Goal: Information Seeking & Learning: Learn about a topic

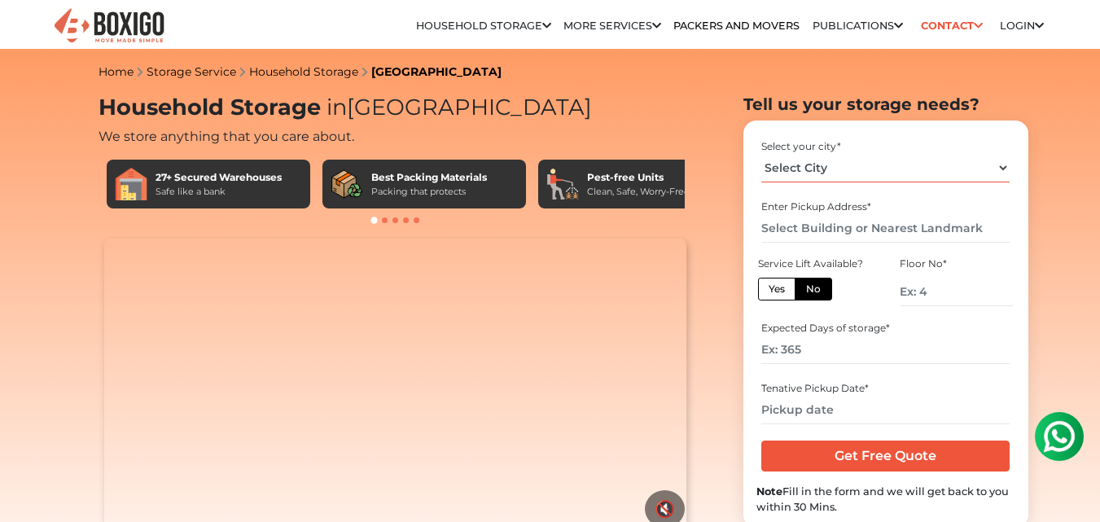
click at [805, 172] on select "Select City Bangalore Bengaluru Bhopal Bhubaneswar Chennai Coimbatore Cuttack D…" at bounding box center [886, 168] width 248 height 29
select select "[GEOGRAPHIC_DATA]"
click at [762, 154] on select "Select City Bangalore Bengaluru Bhopal Bhubaneswar Chennai Coimbatore Cuttack D…" at bounding box center [886, 168] width 248 height 29
click at [928, 296] on input "number" at bounding box center [956, 292] width 112 height 29
type input "0"
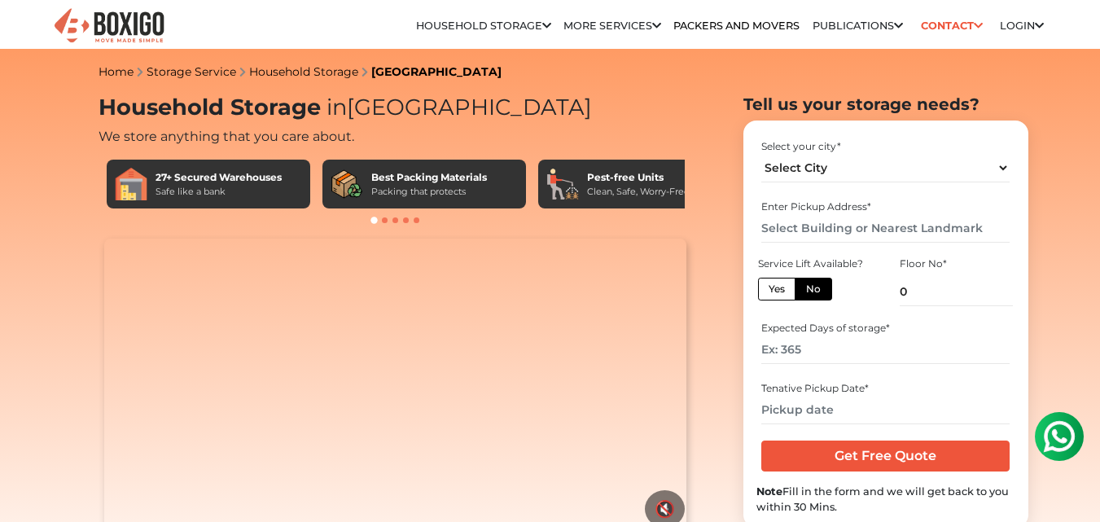
click at [862, 284] on div "Service Lift Available? Yes No" at bounding box center [815, 281] width 117 height 55
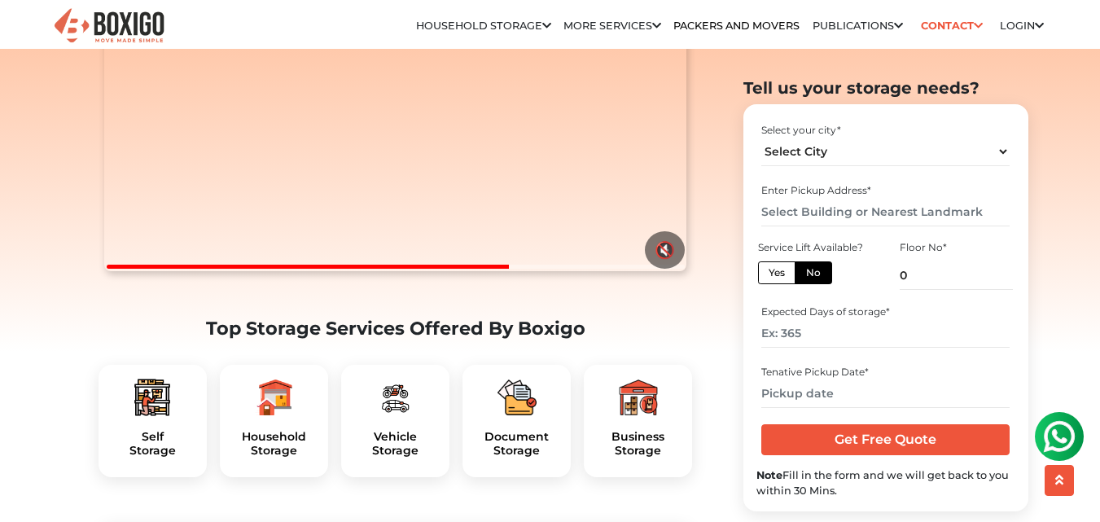
scroll to position [305, 0]
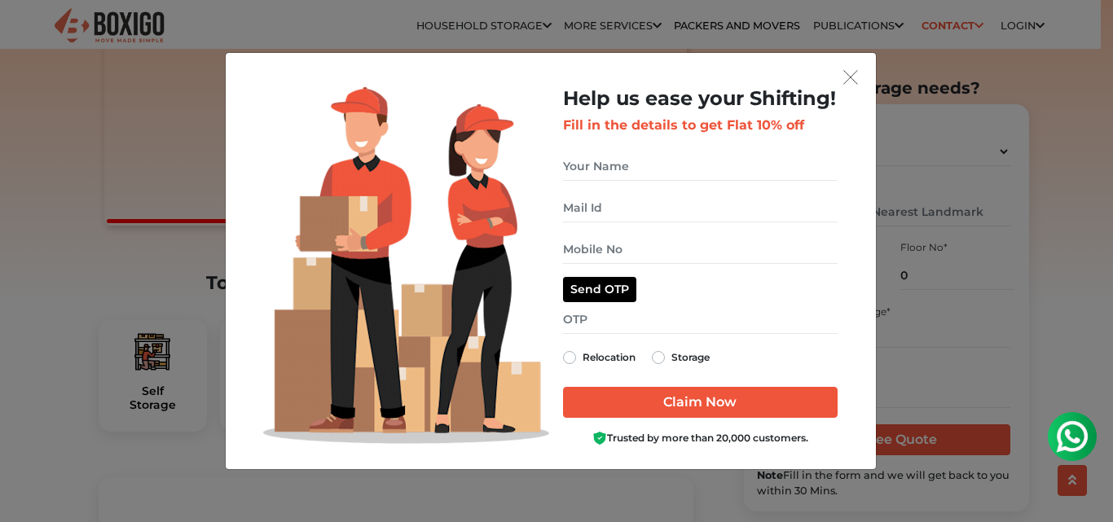
drag, startPoint x: 1108, startPoint y: 26, endPoint x: 1112, endPoint y: 50, distance: 24.0
click at [845, 75] on img "get free quote dialog" at bounding box center [850, 77] width 15 height 15
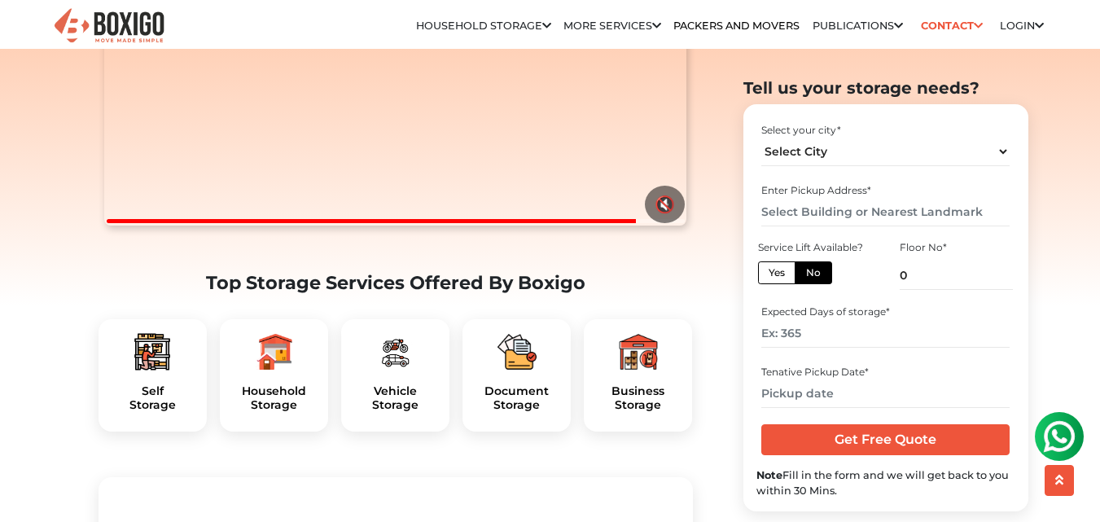
click at [284, 415] on div "Household Storage" at bounding box center [274, 375] width 108 height 112
click at [282, 412] on h5 "Household Storage" at bounding box center [274, 398] width 82 height 28
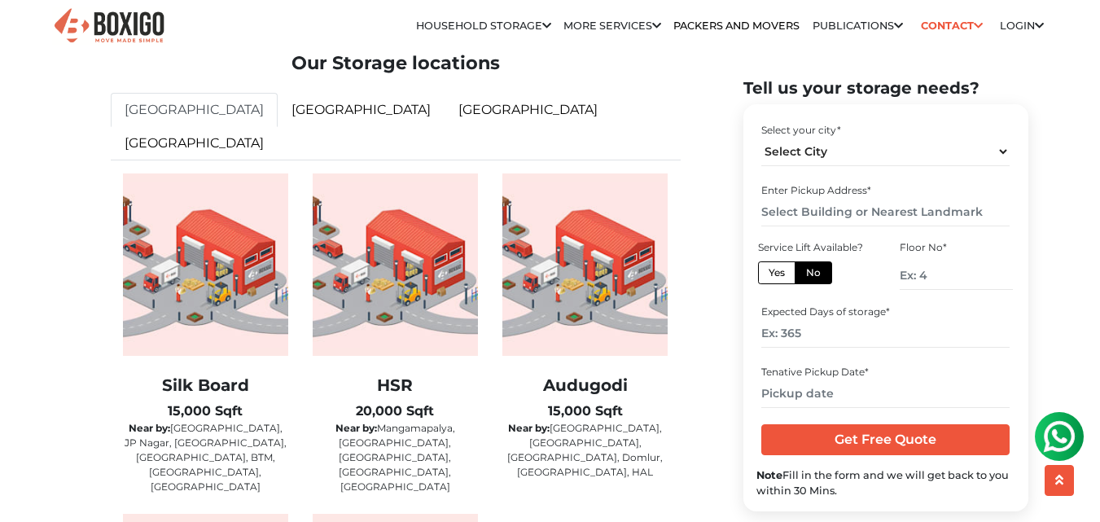
scroll to position [2665, 0]
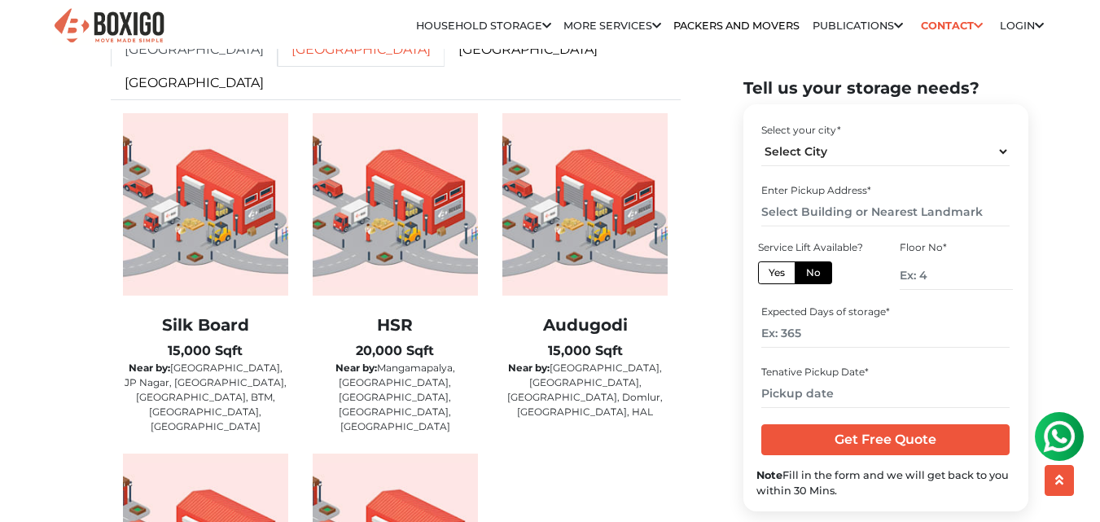
click at [278, 67] on link "[GEOGRAPHIC_DATA]" at bounding box center [361, 50] width 167 height 34
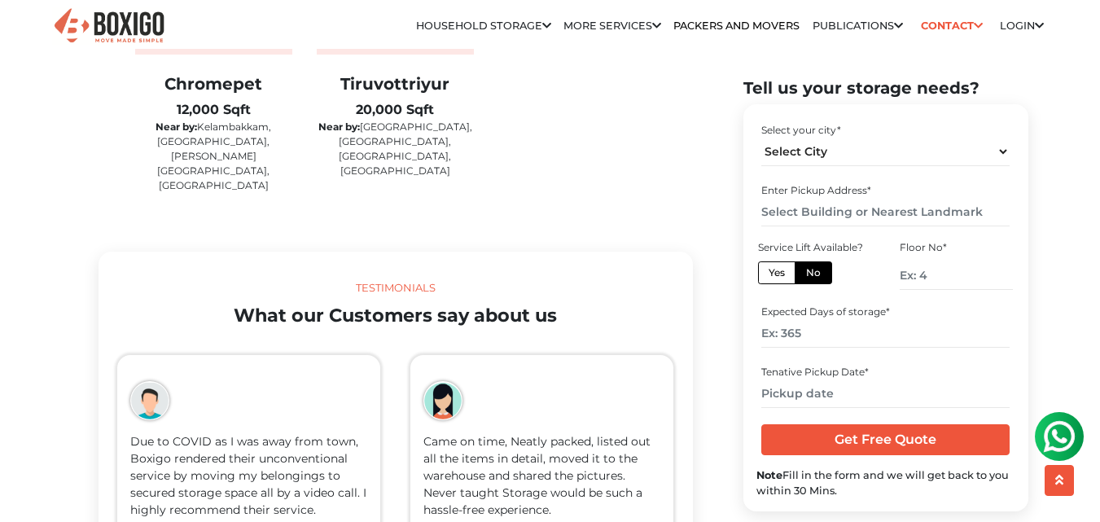
scroll to position [3112, 0]
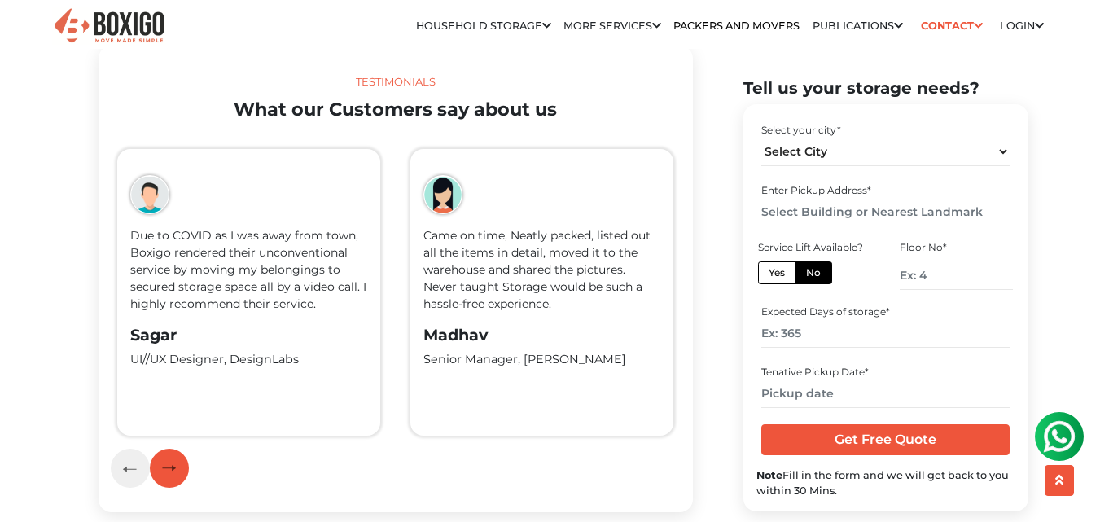
click at [161, 454] on button "button" at bounding box center [169, 468] width 39 height 39
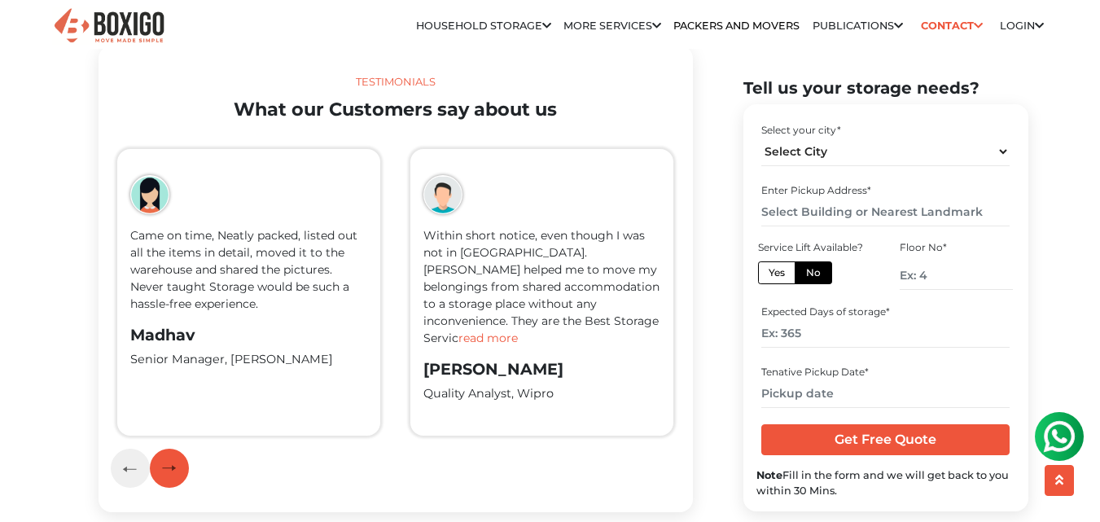
click at [161, 454] on button "button" at bounding box center [169, 468] width 39 height 39
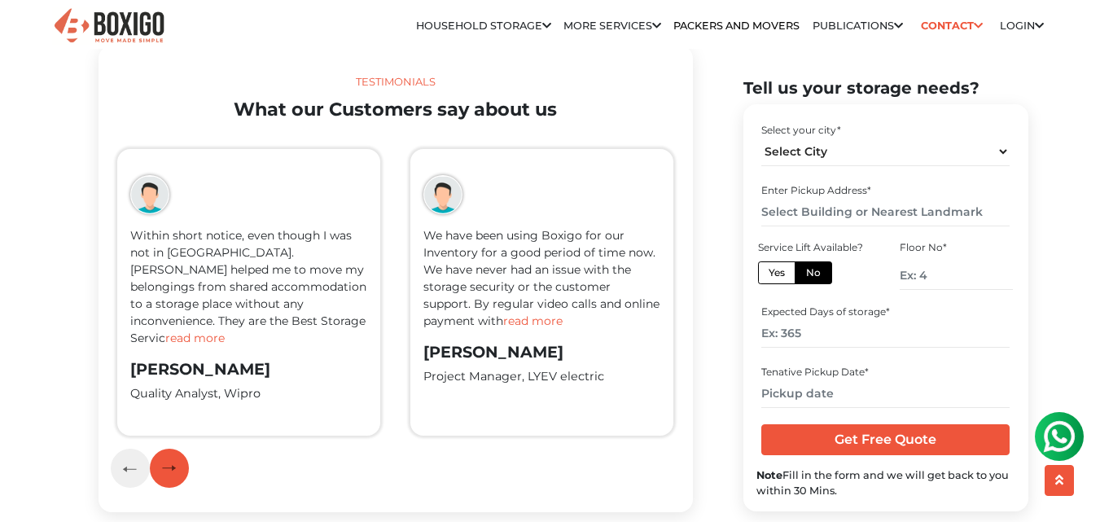
click at [161, 454] on button "button" at bounding box center [169, 468] width 39 height 39
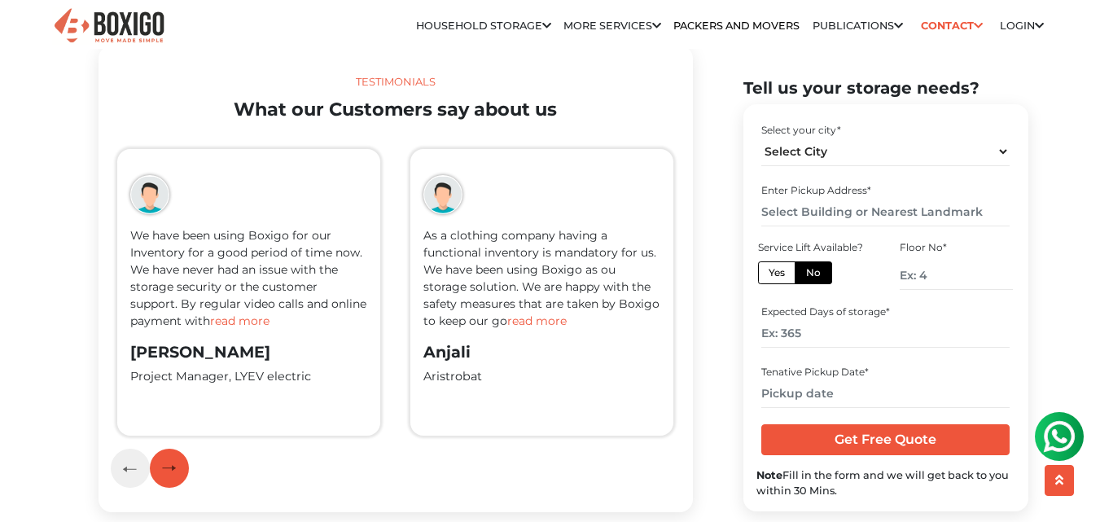
click at [161, 454] on button "button" at bounding box center [169, 468] width 39 height 39
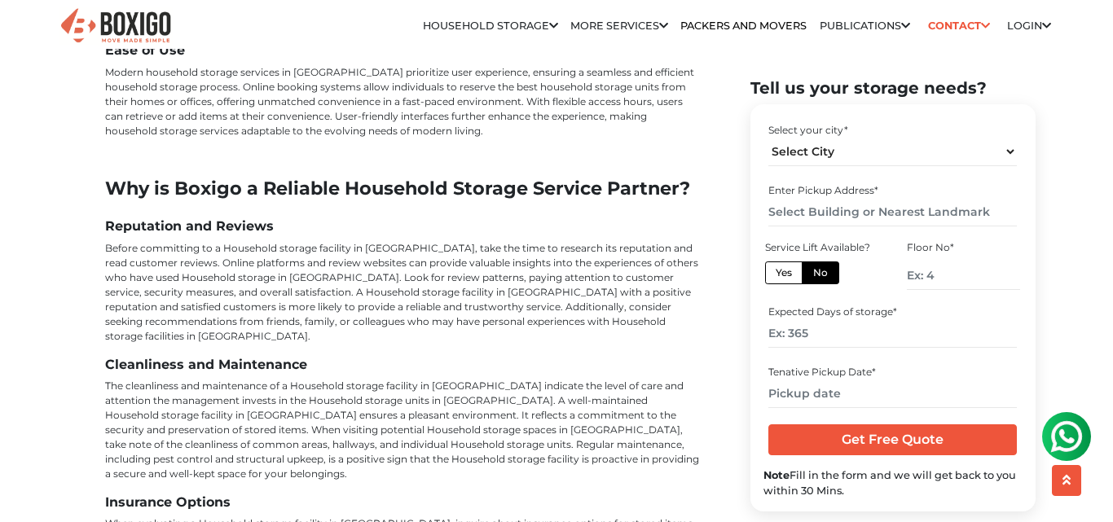
scroll to position [4317, 0]
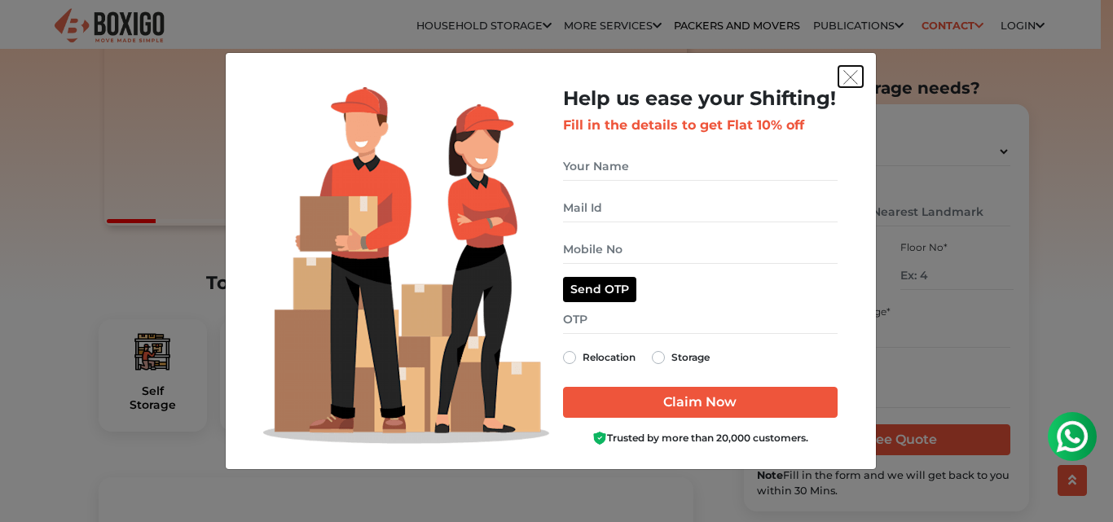
click at [850, 77] on img "get free quote dialog" at bounding box center [850, 77] width 15 height 15
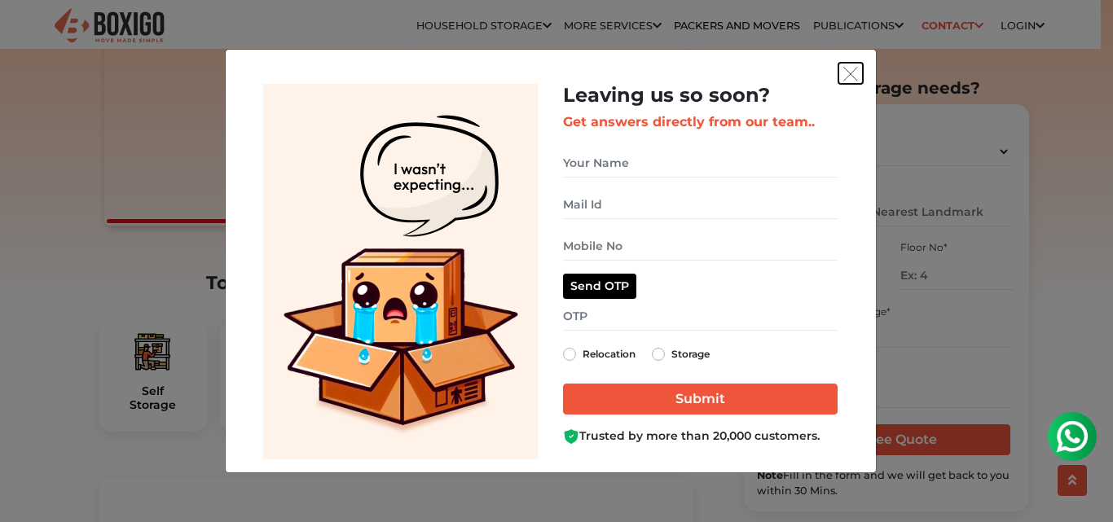
click at [848, 73] on img "get free quote dialog" at bounding box center [850, 74] width 15 height 15
